Goal: Task Accomplishment & Management: Use online tool/utility

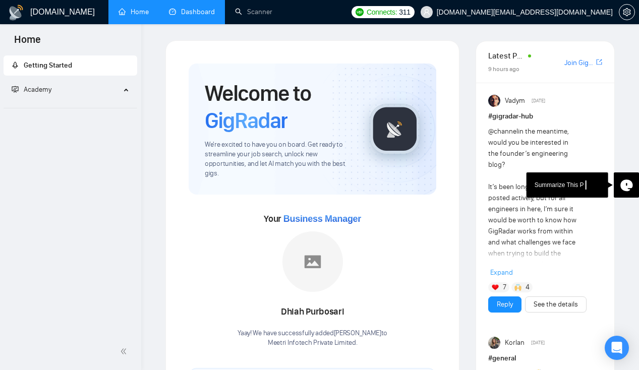
drag, startPoint x: 0, startPoint y: 0, endPoint x: 204, endPoint y: 12, distance: 204.4
click at [204, 12] on link "Dashboard" at bounding box center [192, 12] width 46 height 9
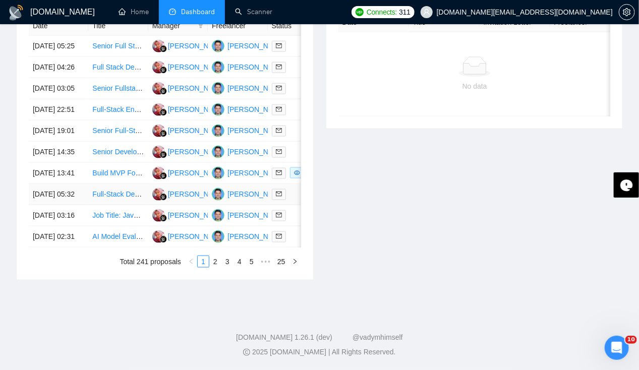
click at [61, 184] on td "02 Oct, 2025 05:32" at bounding box center [58, 194] width 59 height 21
click at [55, 163] on td "02 Oct, 2025 13:41" at bounding box center [58, 173] width 59 height 21
click at [59, 163] on td "[DATE] 14:35" at bounding box center [58, 152] width 59 height 21
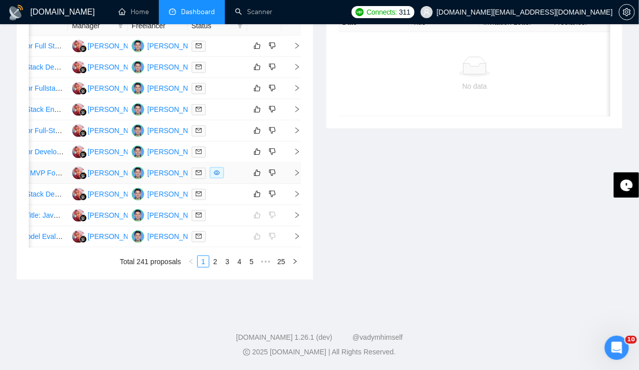
scroll to position [0, 0]
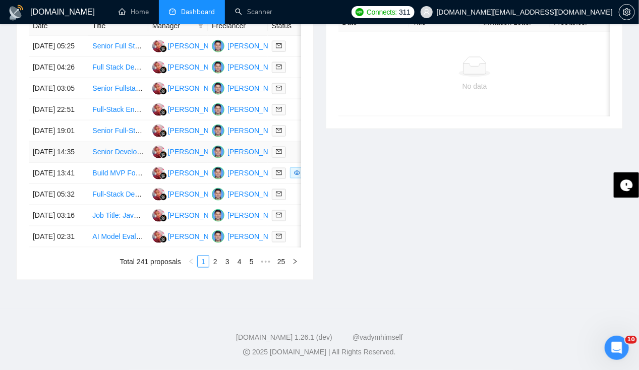
click at [45, 163] on td "[DATE] 14:35" at bounding box center [58, 152] width 59 height 21
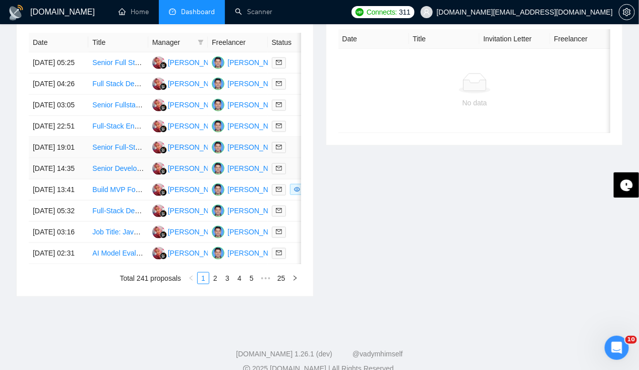
scroll to position [430, 0]
click at [45, 158] on td "[DATE] 19:01" at bounding box center [58, 147] width 59 height 21
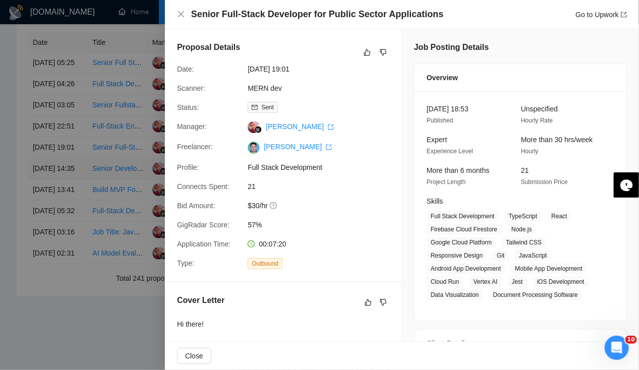
click at [45, 172] on div at bounding box center [319, 185] width 639 height 370
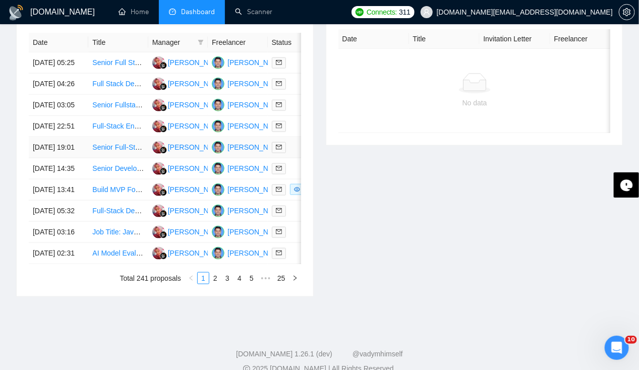
click at [45, 158] on td "[DATE] 19:01" at bounding box center [58, 147] width 59 height 21
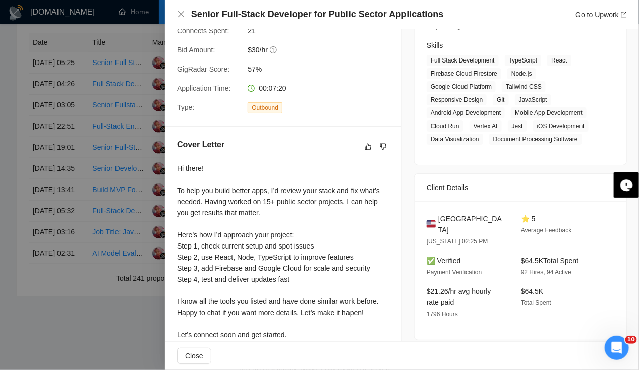
scroll to position [294, 0]
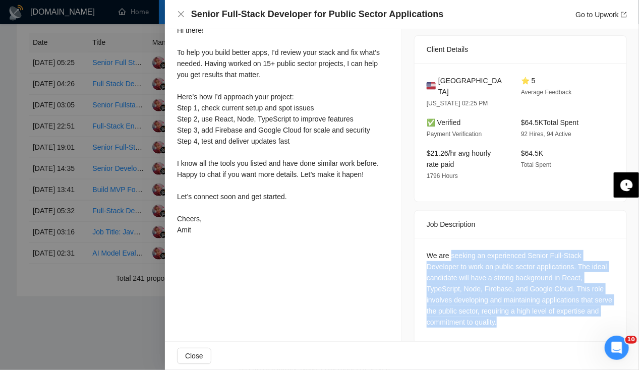
drag, startPoint x: 447, startPoint y: 240, endPoint x: 458, endPoint y: 352, distance: 112.4
click at [458, 352] on div "Senior Full-Stack Developer for Public Sector Applications Go to Upwork Proposa…" at bounding box center [402, 185] width 474 height 370
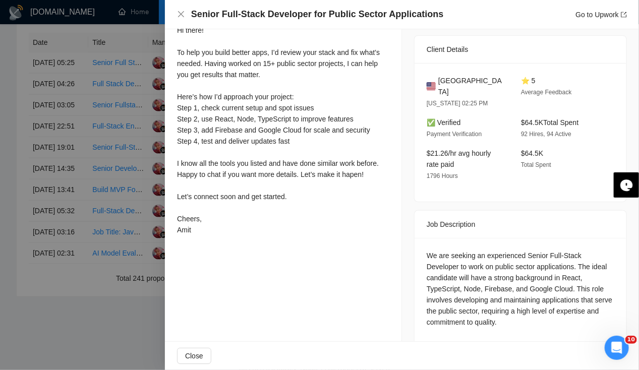
click at [377, 278] on div "Proposal Details Date: 02 Oct, 2025 19:01 Scanner: MERN dev Status: Sent Manage…" at bounding box center [283, 45] width 237 height 621
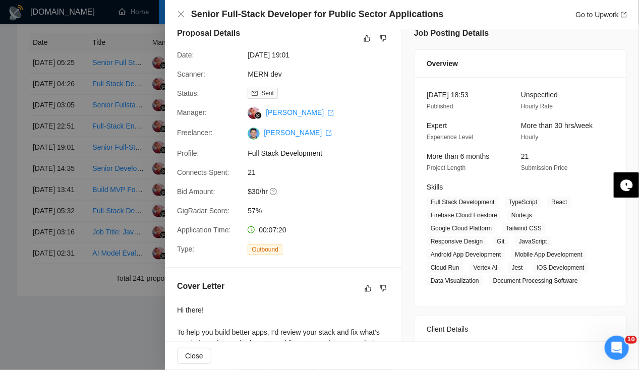
scroll to position [0, 0]
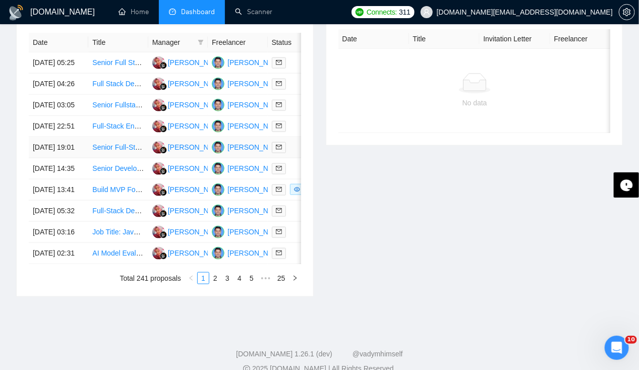
click at [43, 158] on td "[DATE] 19:01" at bounding box center [58, 147] width 59 height 21
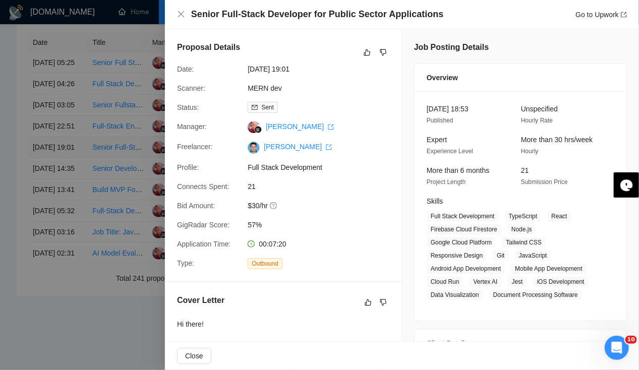
click at [43, 185] on div at bounding box center [319, 185] width 639 height 370
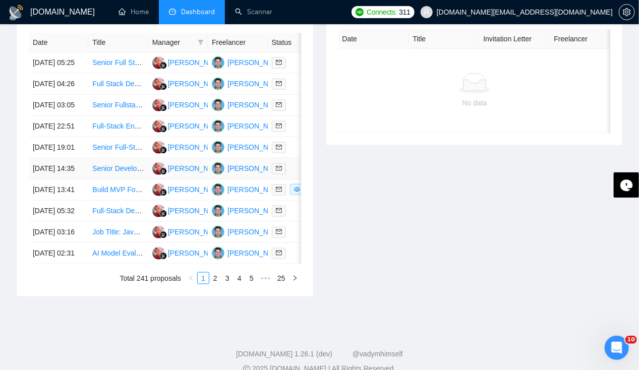
click at [46, 179] on td "[DATE] 14:35" at bounding box center [58, 168] width 59 height 21
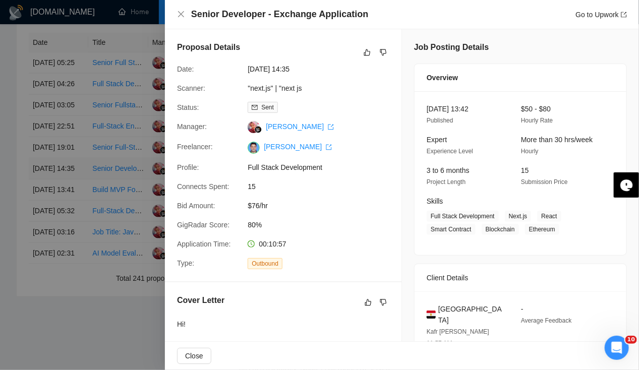
click at [46, 200] on div at bounding box center [319, 185] width 639 height 370
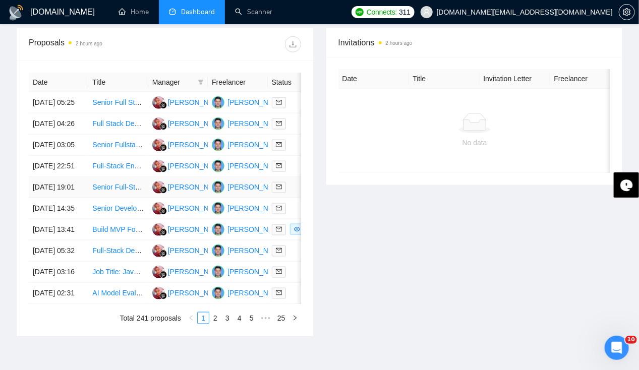
scroll to position [390, 0]
click at [44, 177] on td "[DATE] 22:51" at bounding box center [58, 166] width 59 height 21
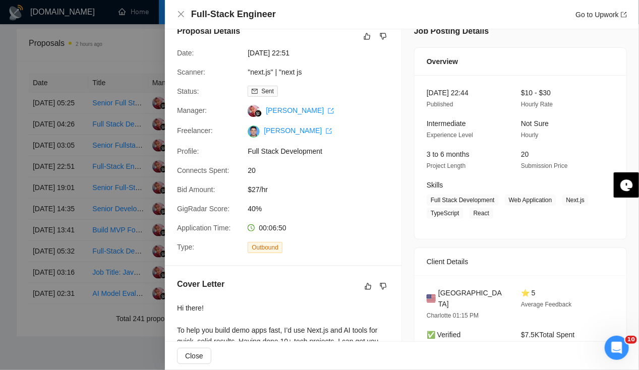
scroll to position [0, 0]
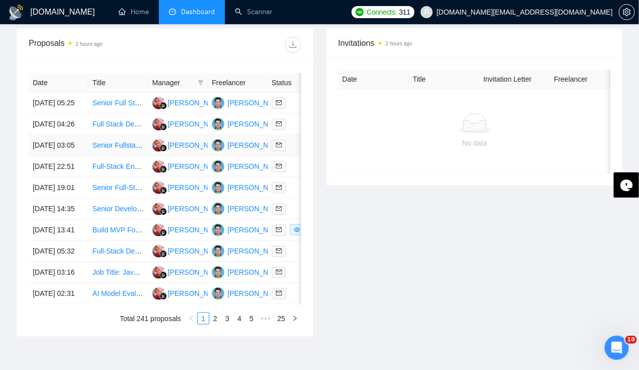
click at [76, 154] on td "[DATE] 03:05" at bounding box center [58, 145] width 59 height 21
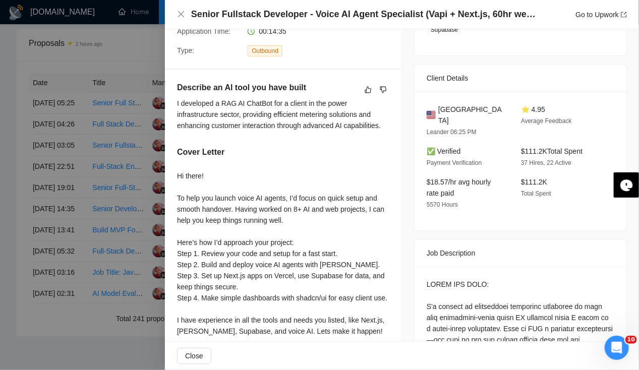
scroll to position [212, 0]
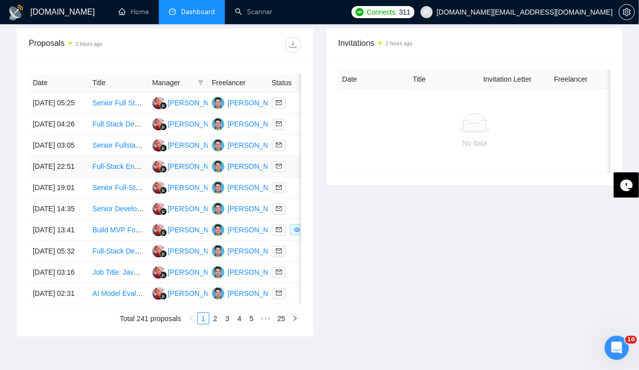
click at [39, 177] on td "[DATE] 22:51" at bounding box center [58, 166] width 59 height 21
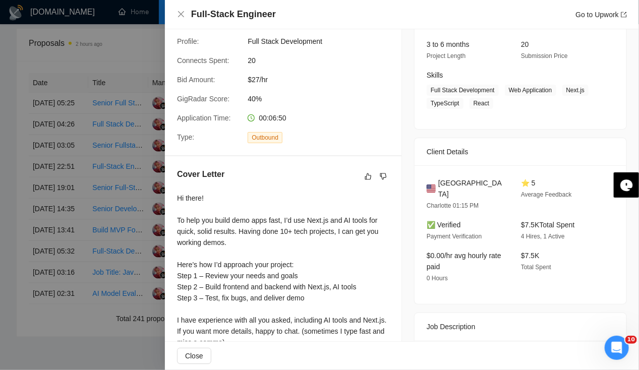
scroll to position [126, 0]
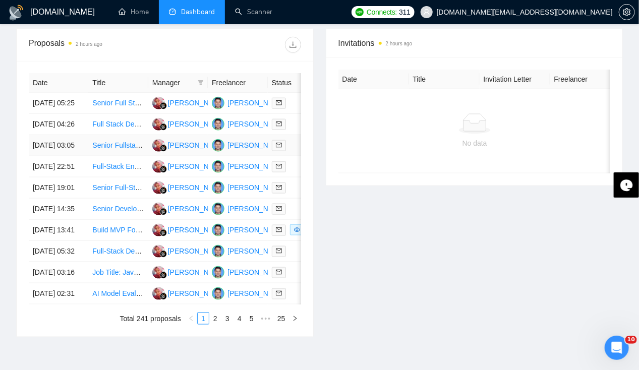
click at [45, 142] on td "[DATE] 03:05" at bounding box center [58, 145] width 59 height 21
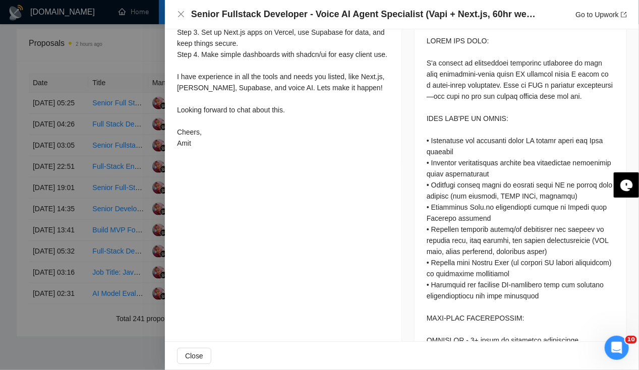
scroll to position [0, 0]
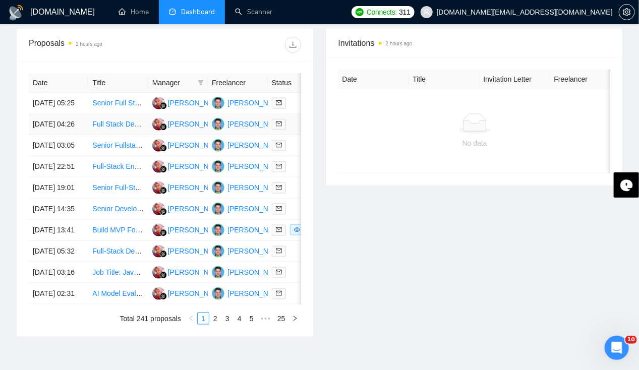
click at [49, 116] on td "[DATE] 04:26" at bounding box center [58, 124] width 59 height 21
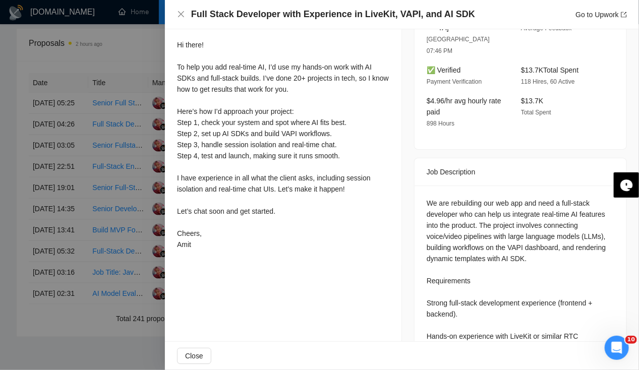
scroll to position [285, 0]
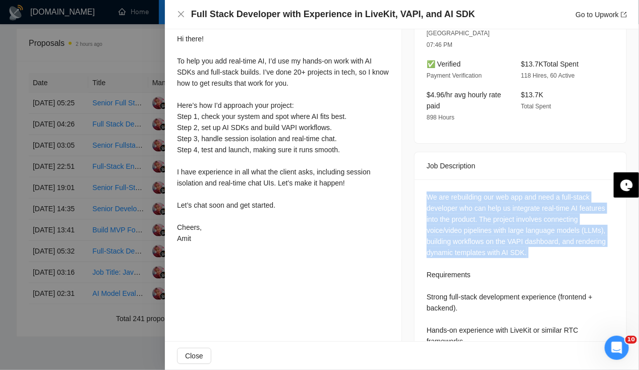
drag, startPoint x: 416, startPoint y: 170, endPoint x: 549, endPoint y: 235, distance: 147.4
click at [549, 235] on div "We are rebuilding our web app and need a full-stack developer who can help us i…" at bounding box center [520, 376] width 212 height 394
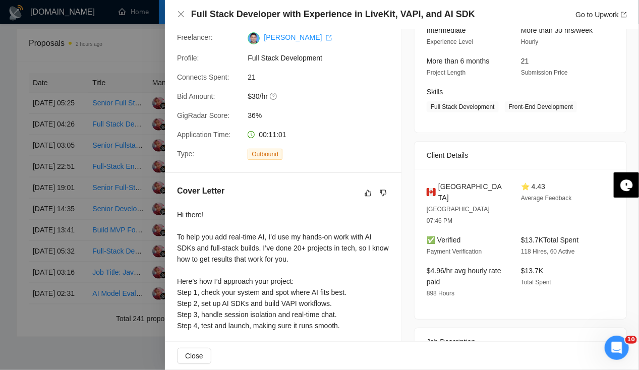
scroll to position [0, 0]
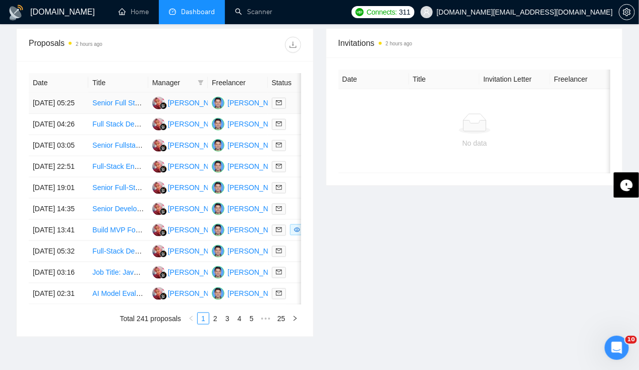
click at [59, 93] on td "[DATE] 05:25" at bounding box center [58, 103] width 59 height 21
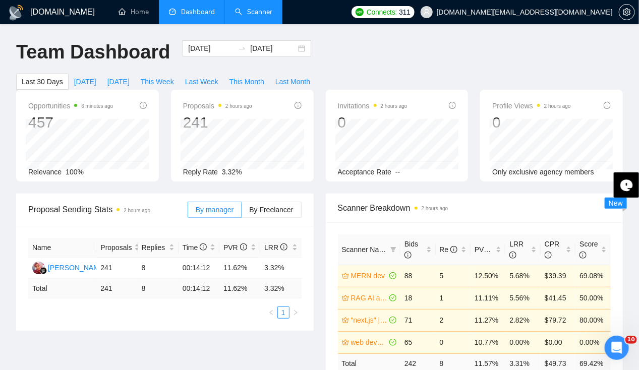
click at [256, 14] on link "Scanner" at bounding box center [253, 12] width 37 height 9
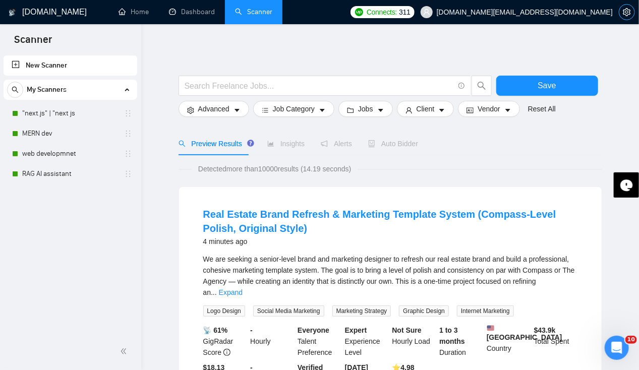
click at [628, 11] on icon "setting" at bounding box center [626, 12] width 8 height 8
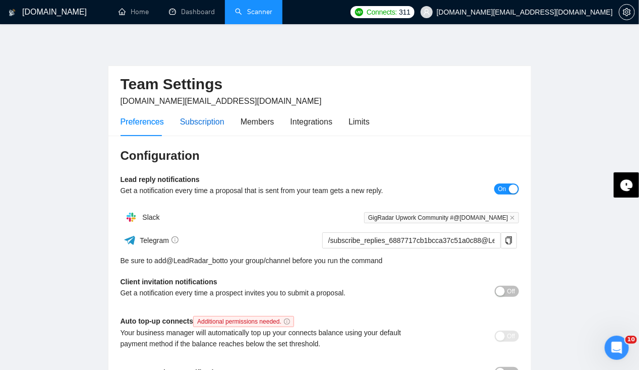
click at [194, 124] on div "Subscription" at bounding box center [202, 121] width 44 height 13
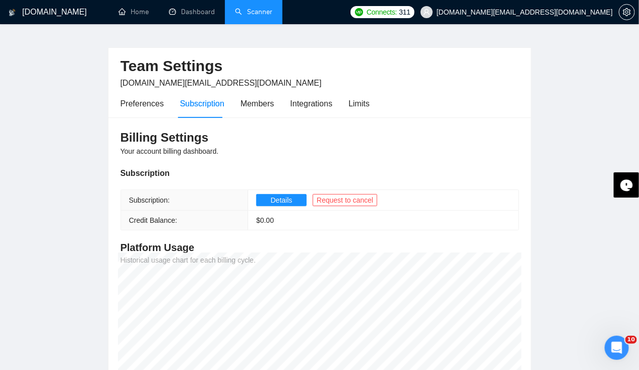
scroll to position [17, 0]
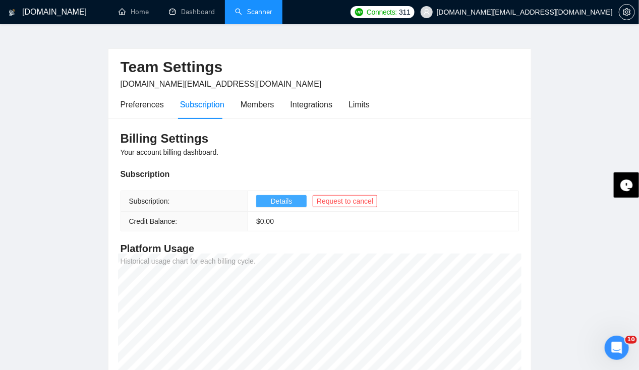
click at [286, 201] on span "Details" at bounding box center [282, 201] width 22 height 11
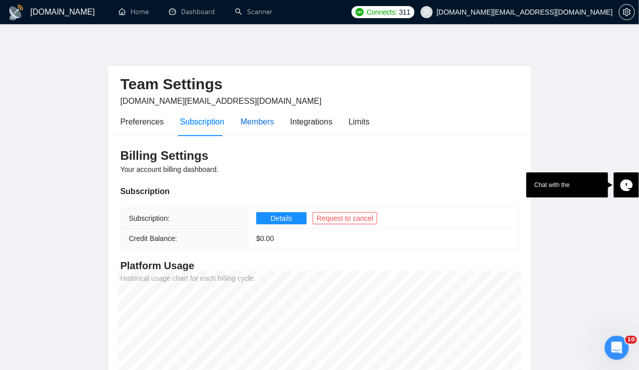
click at [249, 117] on div "Members" at bounding box center [257, 121] width 34 height 13
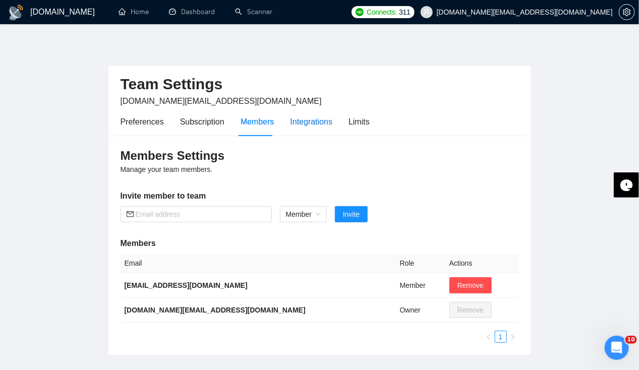
click at [316, 127] on div "Integrations" at bounding box center [311, 121] width 42 height 13
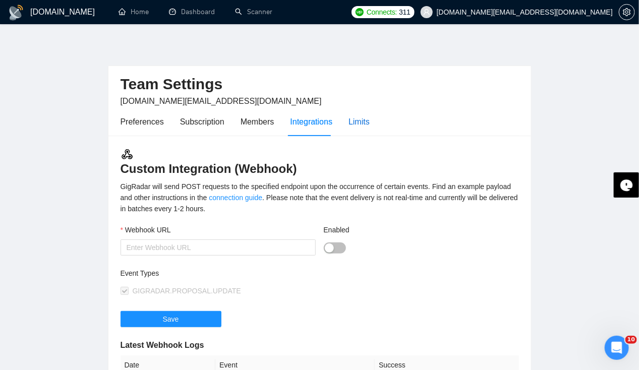
click at [363, 124] on div "Limits" at bounding box center [358, 121] width 21 height 13
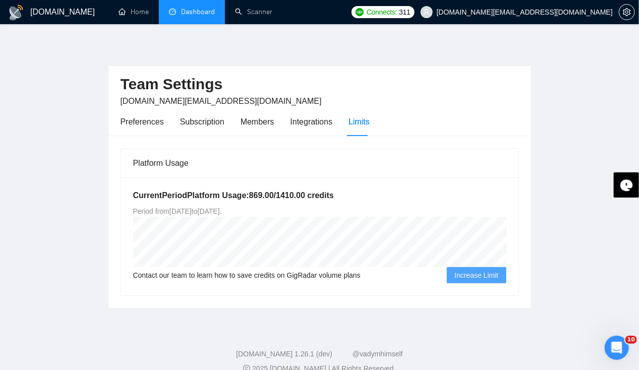
click at [202, 16] on link "Dashboard" at bounding box center [192, 12] width 46 height 9
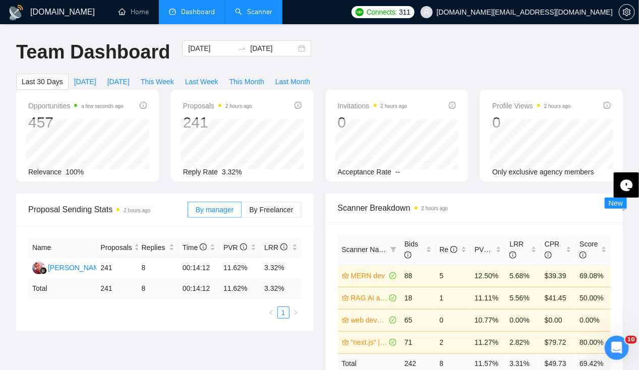
click at [254, 16] on link "Scanner" at bounding box center [253, 12] width 37 height 9
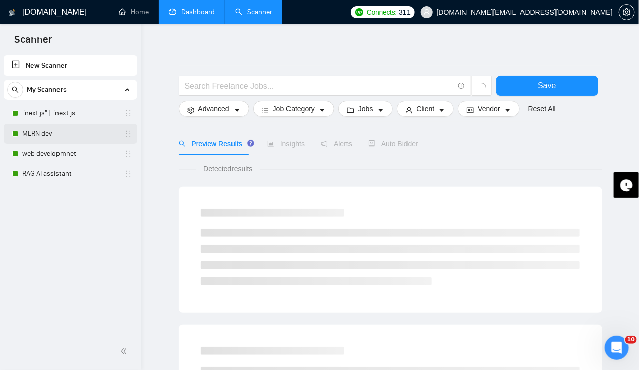
click at [41, 134] on link "MERN dev" at bounding box center [70, 133] width 96 height 20
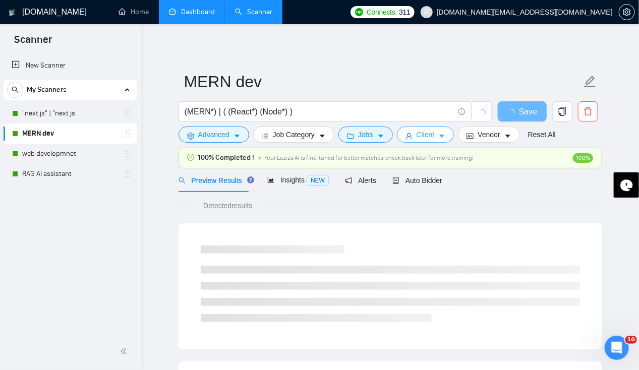
click at [438, 137] on icon "caret-down" at bounding box center [441, 136] width 7 height 7
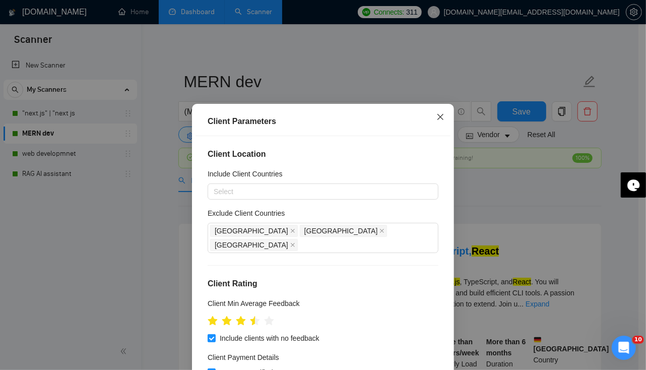
click at [439, 117] on icon "close" at bounding box center [440, 117] width 8 height 8
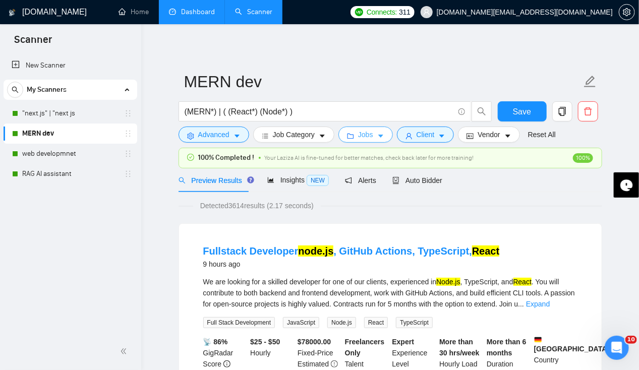
click at [380, 135] on button "Jobs" at bounding box center [365, 134] width 54 height 16
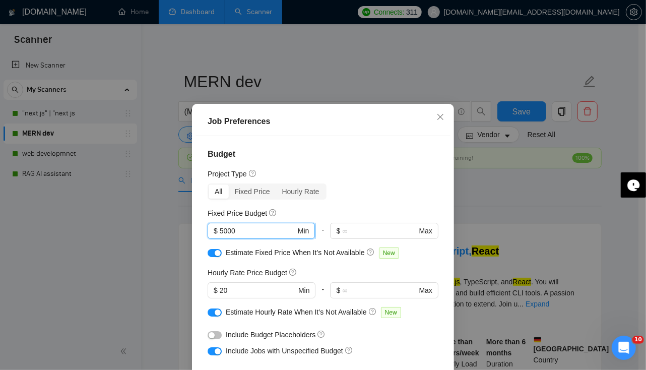
click at [220, 231] on input "5000" at bounding box center [258, 230] width 76 height 11
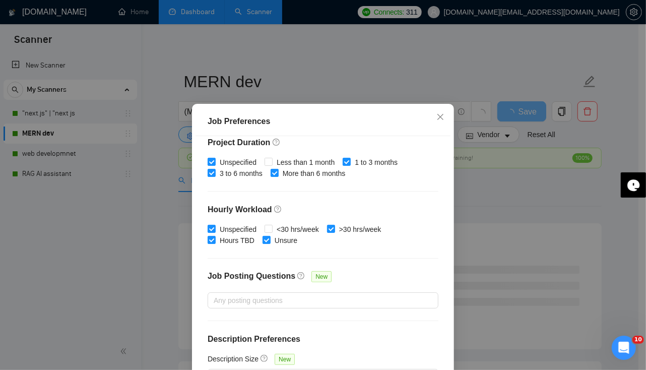
scroll to position [69, 0]
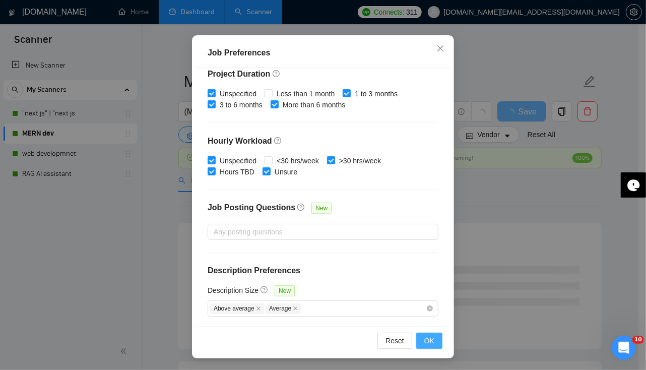
type input "4000"
click at [432, 342] on button "OK" at bounding box center [429, 341] width 26 height 16
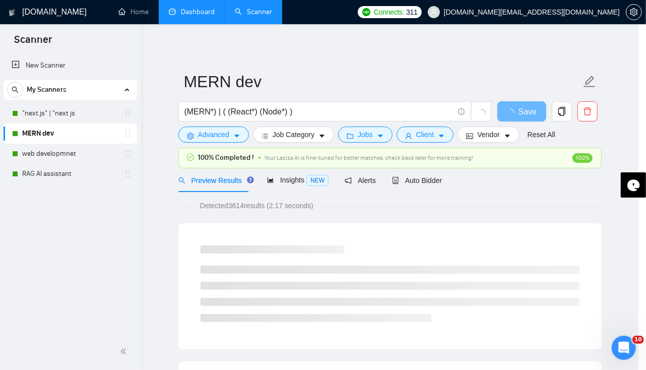
scroll to position [25, 0]
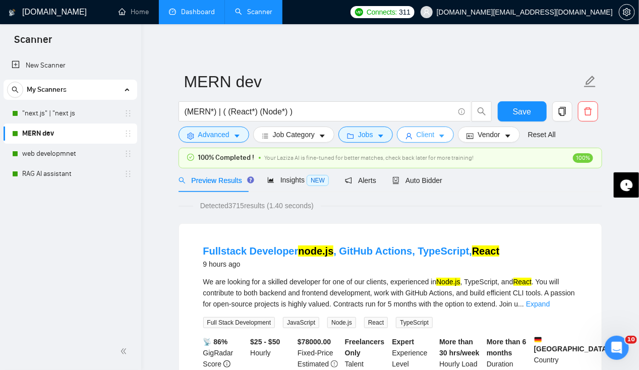
click at [422, 132] on span "Client" at bounding box center [425, 134] width 18 height 11
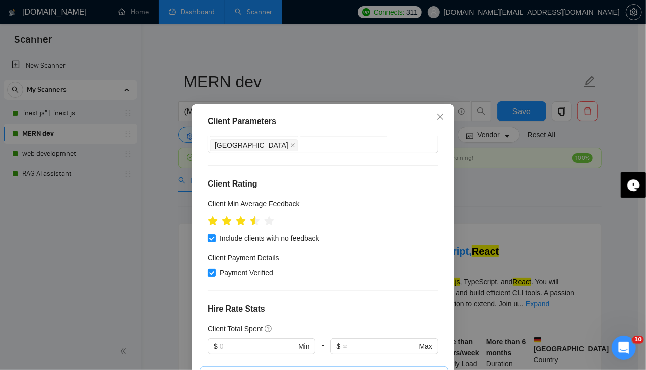
scroll to position [0, 0]
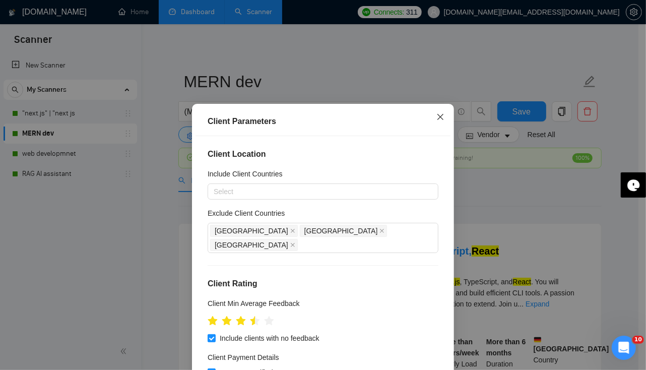
click at [438, 119] on icon "close" at bounding box center [440, 116] width 6 height 6
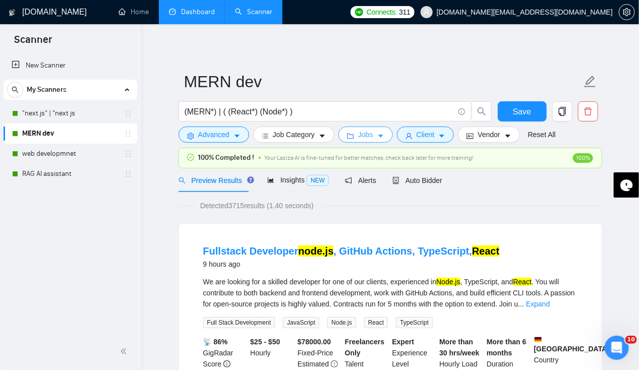
click at [367, 135] on span "Jobs" at bounding box center [365, 134] width 15 height 11
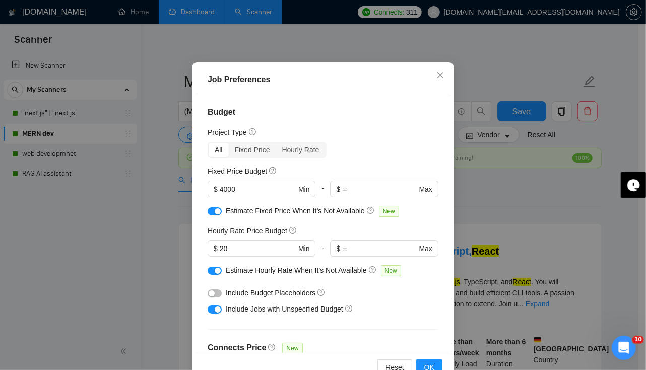
scroll to position [41, 0]
click at [436, 78] on icon "close" at bounding box center [440, 76] width 8 height 8
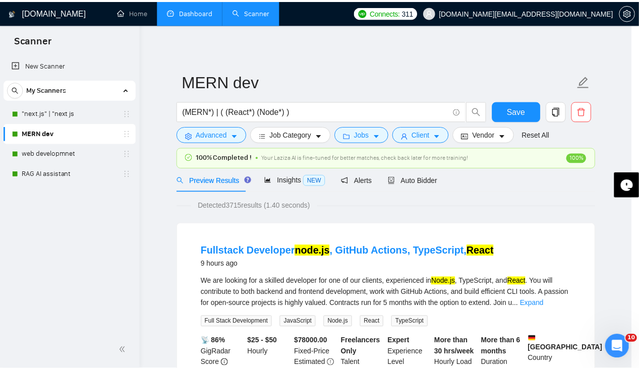
scroll to position [25, 0]
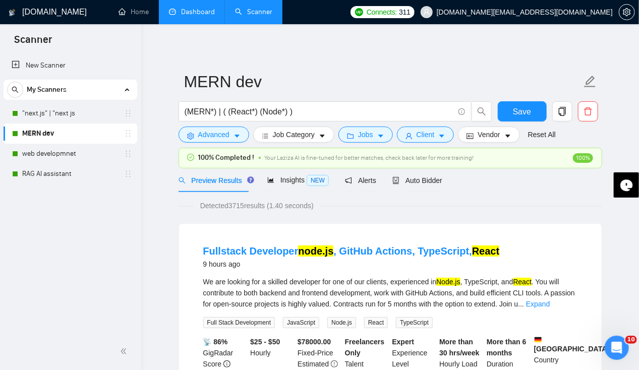
click at [198, 8] on link "Dashboard" at bounding box center [192, 12] width 46 height 9
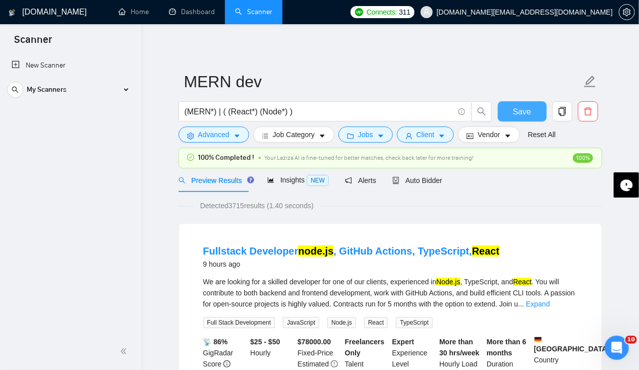
click at [521, 109] on span "Save" at bounding box center [522, 111] width 18 height 13
click at [377, 137] on icon "caret-down" at bounding box center [380, 136] width 7 height 7
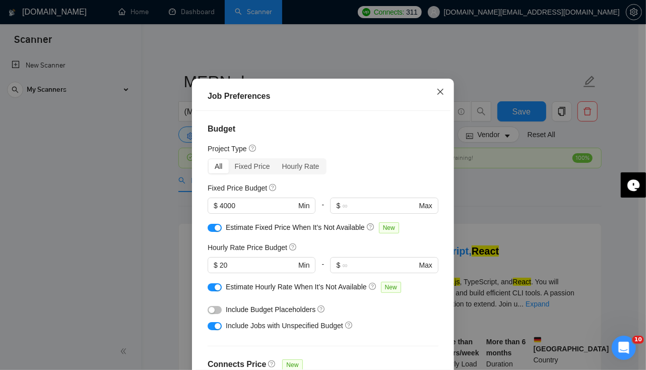
click at [438, 96] on icon "close" at bounding box center [440, 92] width 8 height 8
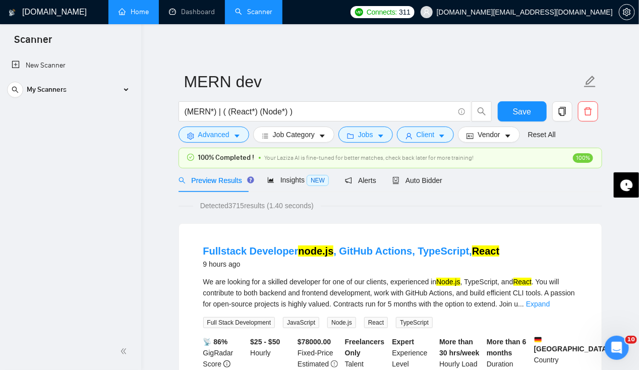
click at [141, 10] on link "Home" at bounding box center [133, 12] width 30 height 9
